Goal: Information Seeking & Learning: Learn about a topic

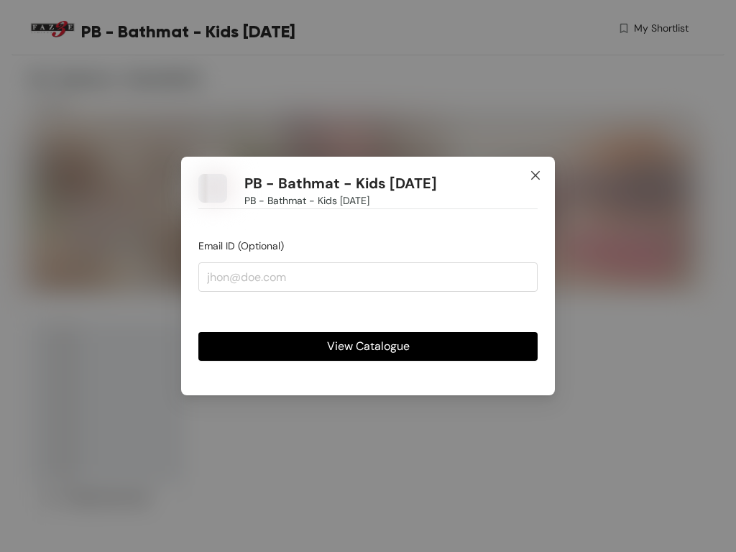
click at [536, 177] on icon "close" at bounding box center [536, 176] width 12 height 12
click at [368, 345] on span "View Catalogue" at bounding box center [368, 346] width 83 height 18
click at [536, 177] on icon "close" at bounding box center [535, 175] width 9 height 9
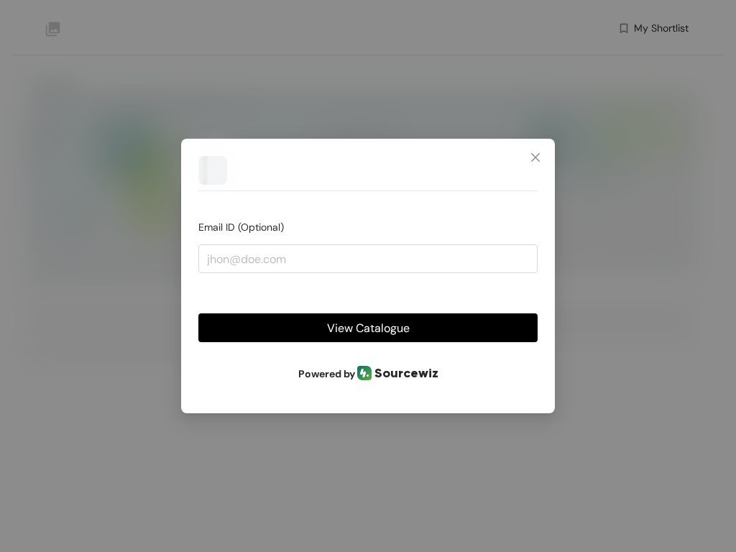
click at [368, 329] on span "View Catalogue" at bounding box center [368, 328] width 83 height 18
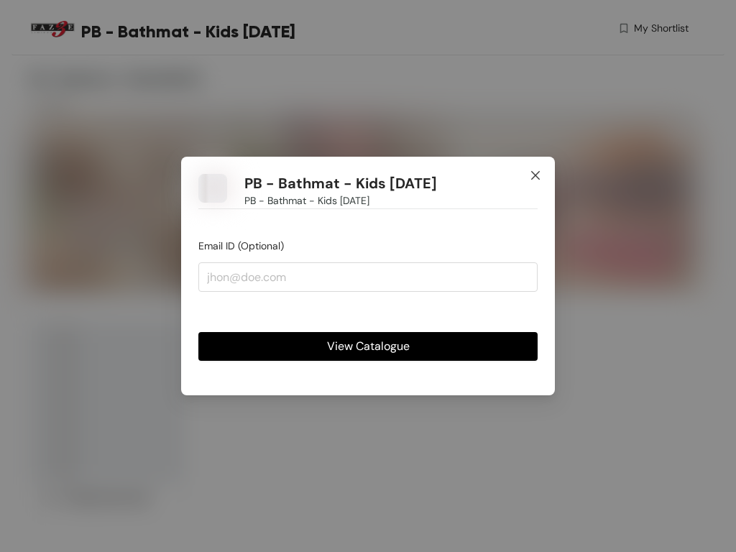
click at [536, 177] on icon "close" at bounding box center [536, 176] width 12 height 12
click at [536, 177] on icon "close" at bounding box center [535, 175] width 9 height 9
